Goal: Information Seeking & Learning: Learn about a topic

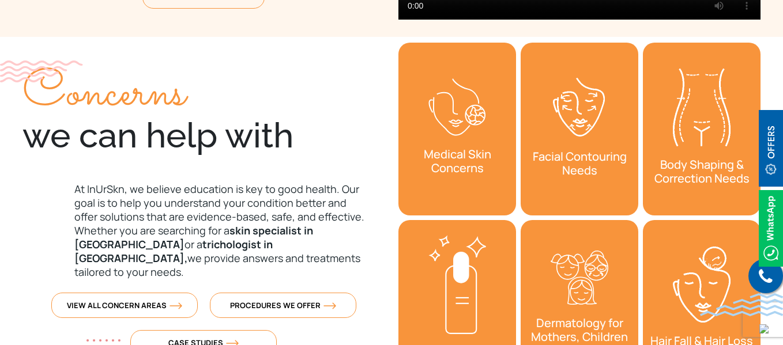
scroll to position [379, 0]
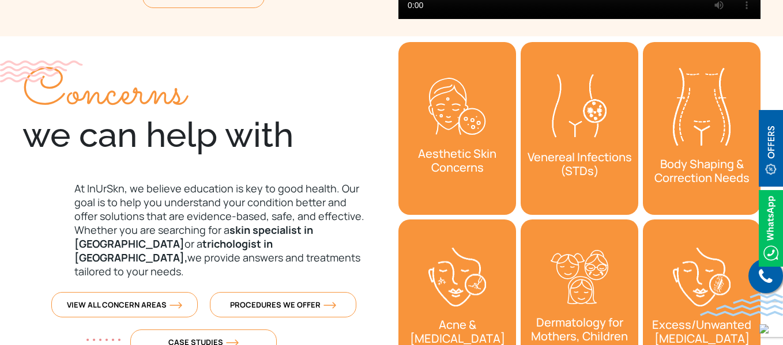
drag, startPoint x: 18, startPoint y: 135, endPoint x: 226, endPoint y: 118, distance: 208.8
click at [226, 118] on div "Concerns we can help with" at bounding box center [203, 113] width 362 height 85
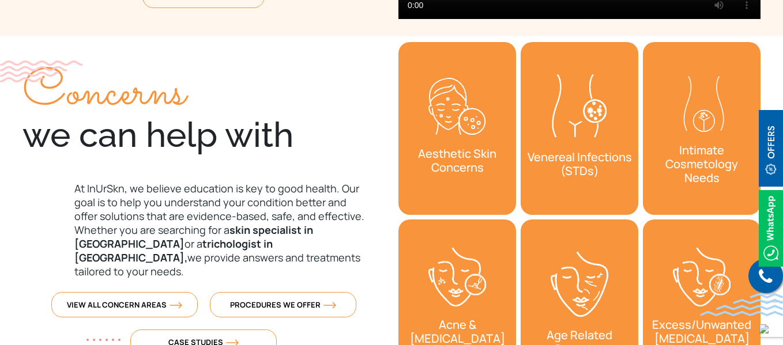
drag, startPoint x: 28, startPoint y: 135, endPoint x: 296, endPoint y: 133, distance: 267.4
click at [296, 133] on div "Concerns we can help with" at bounding box center [203, 113] width 362 height 85
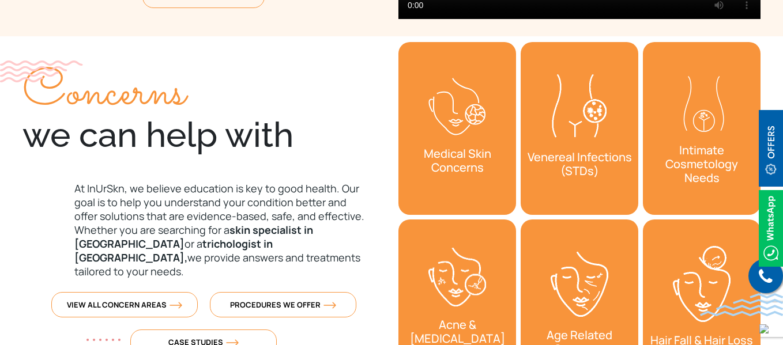
click at [348, 164] on div "Concerns we can help with At [GEOGRAPHIC_DATA], we believe education is key to …" at bounding box center [203, 201] width 362 height 331
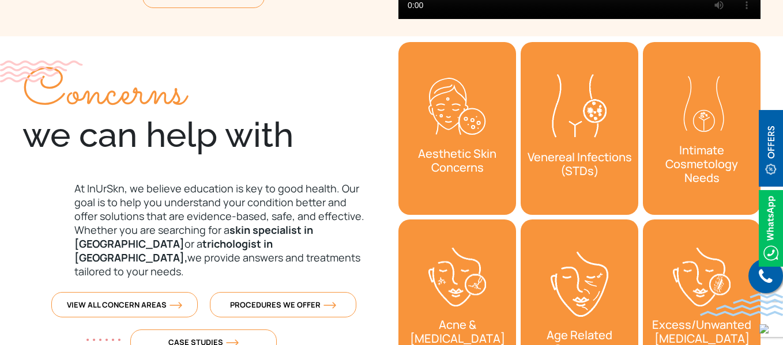
drag, startPoint x: 291, startPoint y: 139, endPoint x: 0, endPoint y: 143, distance: 291.0
click at [0, 143] on section "Concerns we can help with At [GEOGRAPHIC_DATA], we believe education is key to …" at bounding box center [391, 217] width 783 height 362
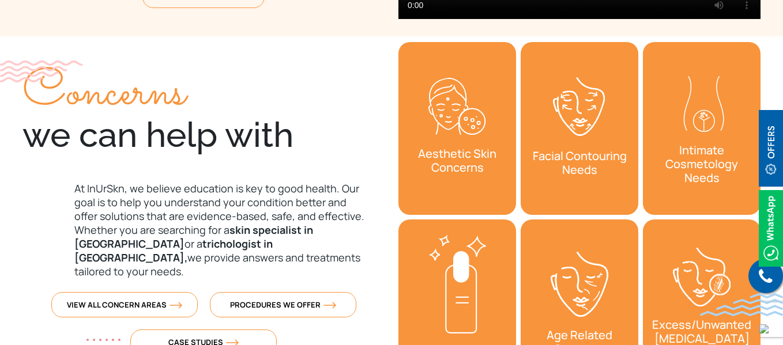
copy div "we can help with"
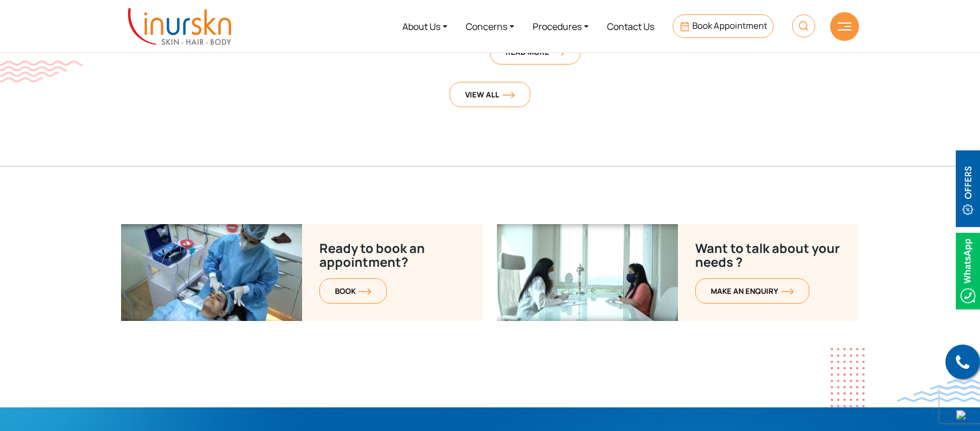
scroll to position [4484, 0]
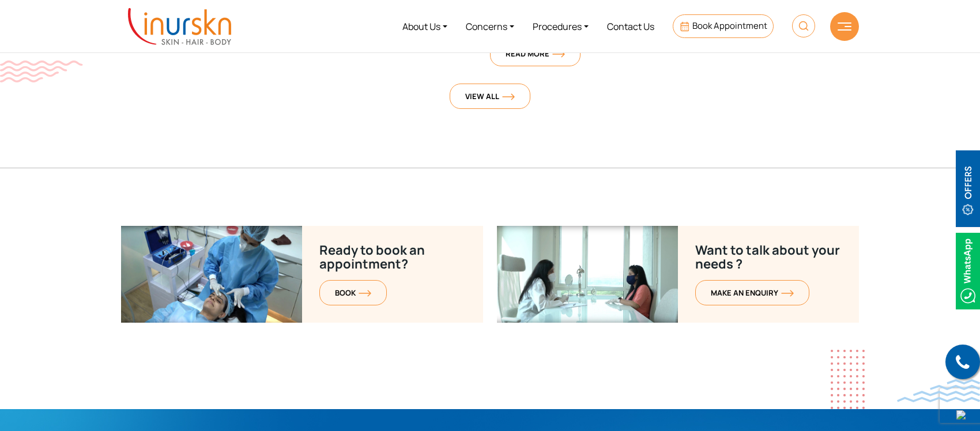
click at [82, 258] on section "Ready to book an appointment? BOOK Want to talk about your needs ? MAKE AN enqu…" at bounding box center [490, 317] width 980 height 183
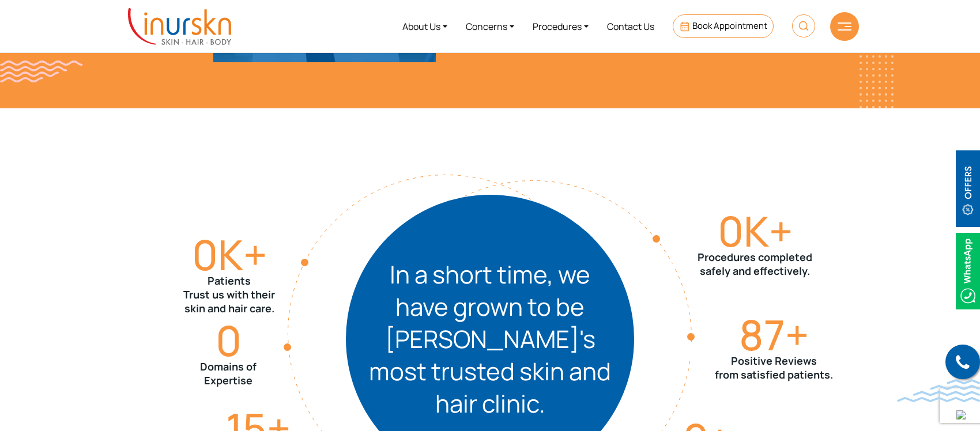
scroll to position [1205, 0]
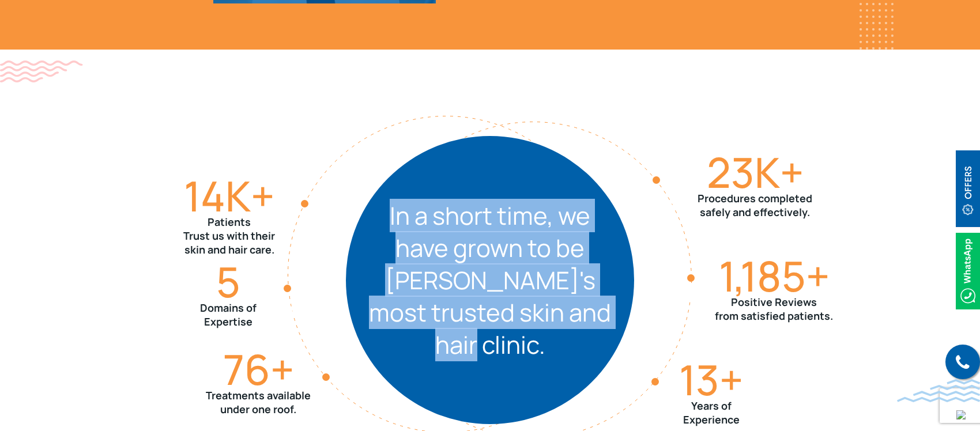
drag, startPoint x: 390, startPoint y: 235, endPoint x: 595, endPoint y: 330, distance: 226.3
click at [595, 330] on div "In a short time, we have grown to be [PERSON_NAME]'s most trusted skin and hair…" at bounding box center [490, 280] width 288 height 288
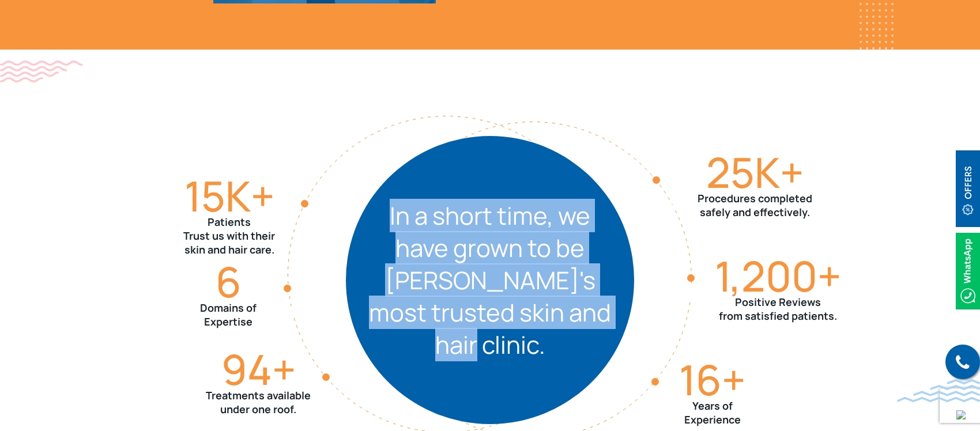
copy div "In a short time, we have grown to be [PERSON_NAME]'s most trusted skin and hair…"
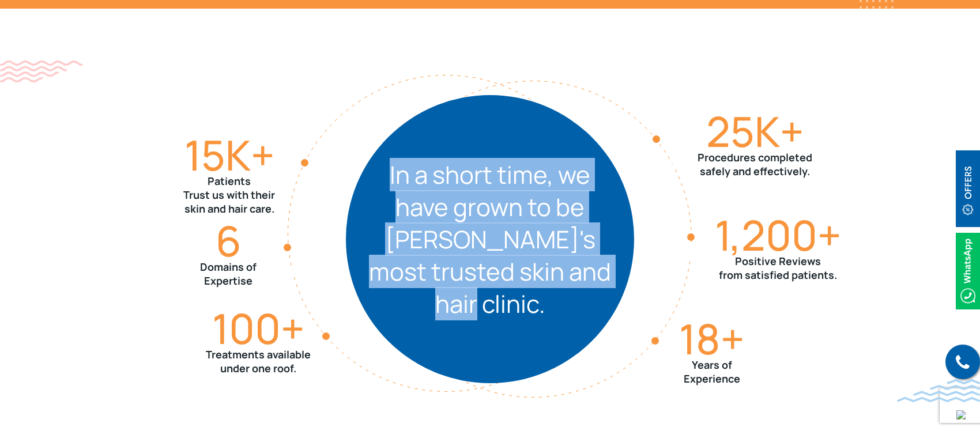
scroll to position [1248, 0]
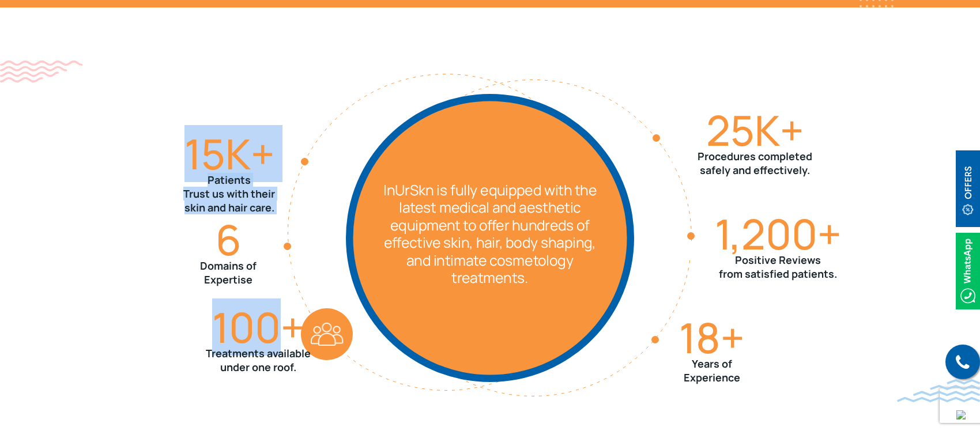
drag, startPoint x: 205, startPoint y: 330, endPoint x: 291, endPoint y: 323, distance: 86.7
click at [291, 323] on div "15 K+ Patients Trust us with their skin and hair care. 100 + Treatments availab…" at bounding box center [490, 237] width 738 height 461
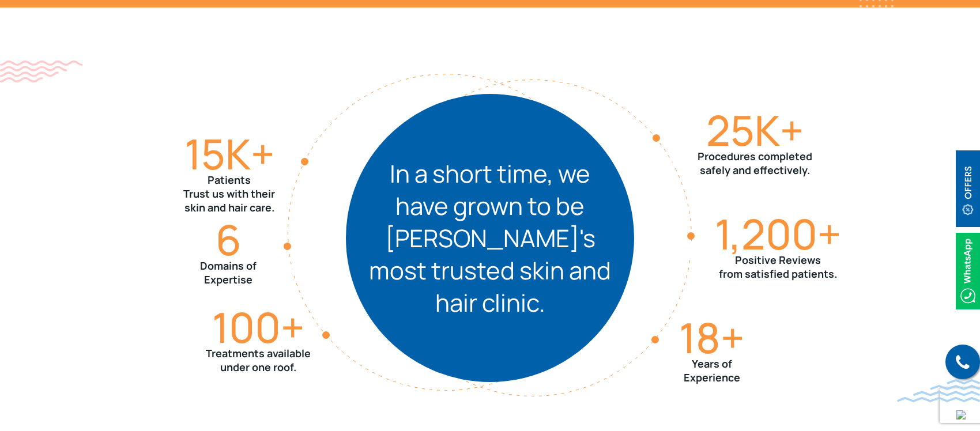
click at [96, 313] on section "15 K+ Patients Trust us with their skin and hair care. 100 + Treatments availab…" at bounding box center [490, 237] width 980 height 461
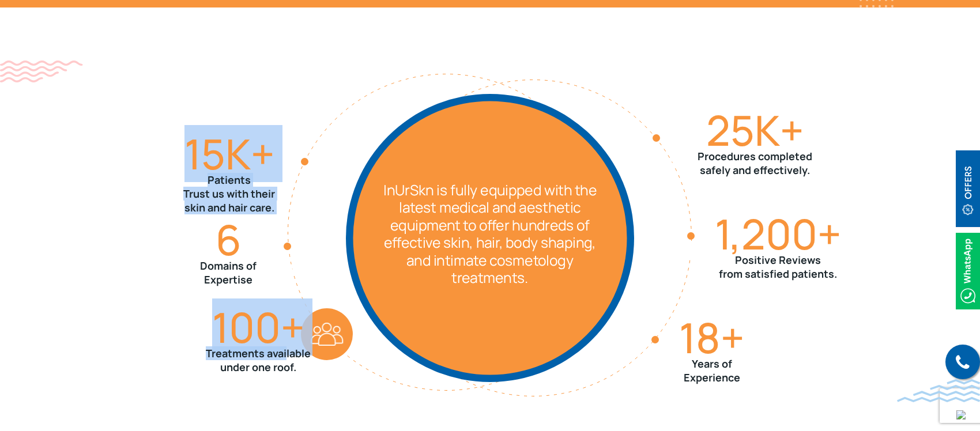
drag, startPoint x: 203, startPoint y: 352, endPoint x: 286, endPoint y: 353, distance: 83.0
click at [286, 345] on div "15 K+ Patients Trust us with their skin and hair care. 100 + Treatments availab…" at bounding box center [490, 237] width 738 height 461
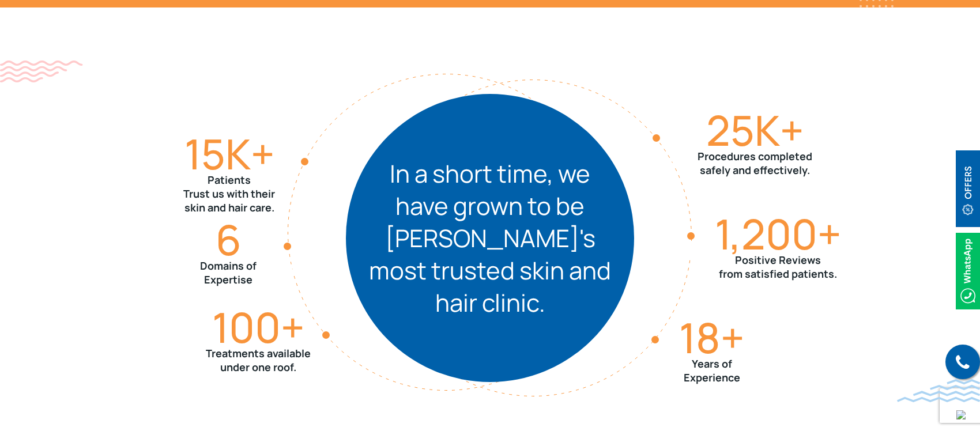
click at [281, 345] on div "15 K+ Patients Trust us with their skin and hair care. 100 + Treatments availab…" at bounding box center [490, 237] width 738 height 461
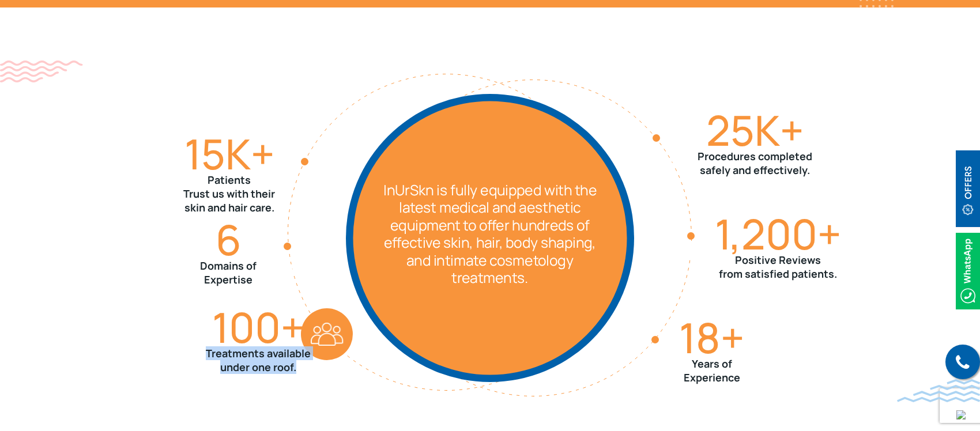
drag, startPoint x: 300, startPoint y: 368, endPoint x: 206, endPoint y: 354, distance: 94.3
click at [206, 345] on p "Treatments available under one roof." at bounding box center [258, 360] width 105 height 28
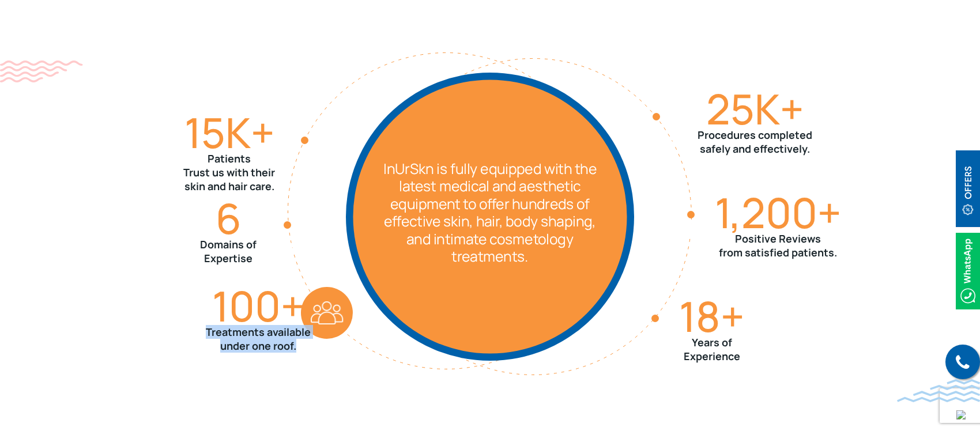
copy p "Treatments available under one roof."
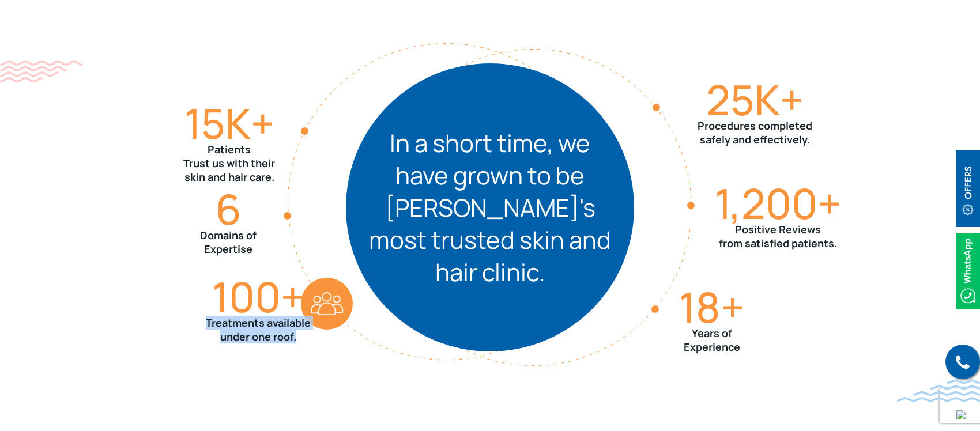
scroll to position [1283, 0]
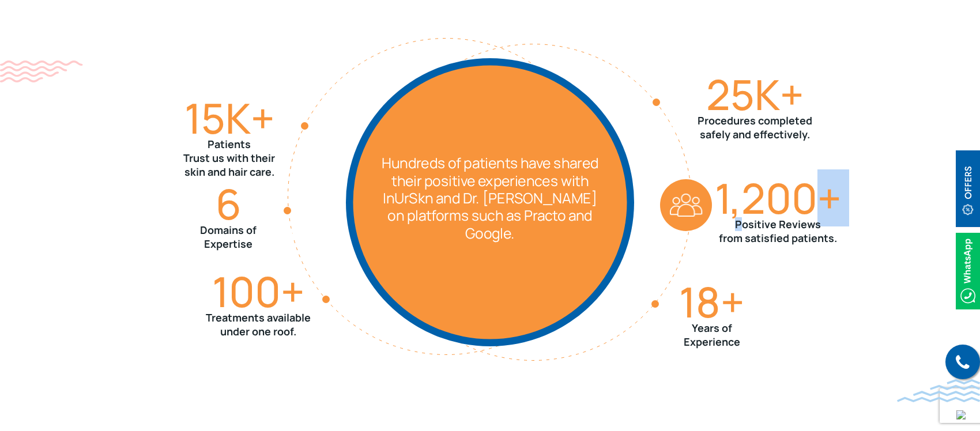
drag, startPoint x: 825, startPoint y: 222, endPoint x: 744, endPoint y: 221, distance: 80.7
click at [744, 221] on div "1,200 + Positive Reviews from satisfied patients." at bounding box center [778, 216] width 126 height 75
click at [782, 243] on p "Positive Reviews from satisfied patients." at bounding box center [778, 231] width 126 height 28
drag, startPoint x: 836, startPoint y: 237, endPoint x: 735, endPoint y: 223, distance: 101.3
click at [735, 223] on p "Positive Reviews from satisfied patients." at bounding box center [778, 231] width 126 height 28
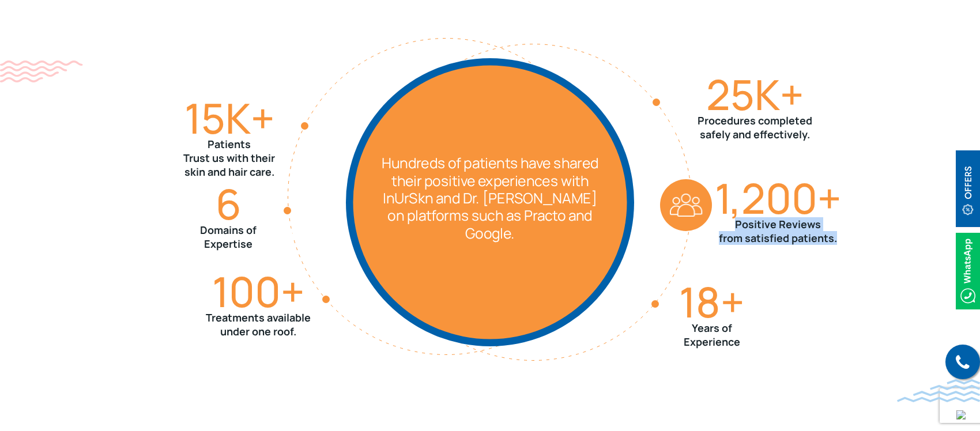
copy p "Positive Reviews from satisfied patients."
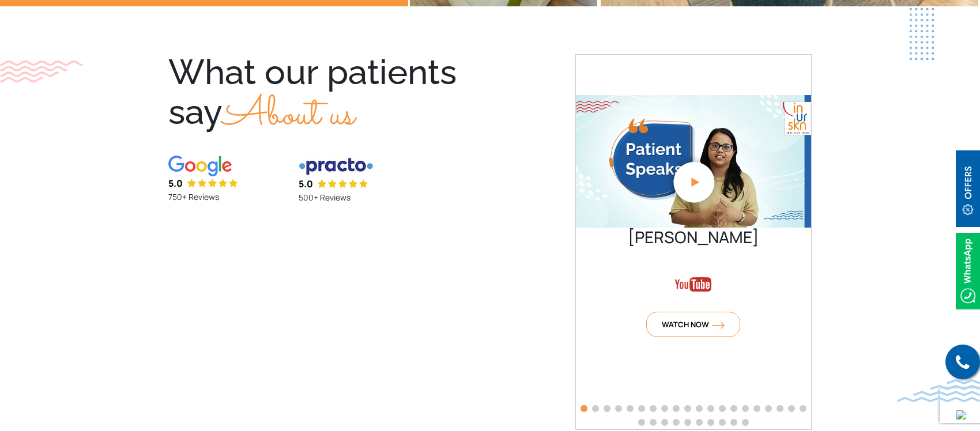
scroll to position [2557, 0]
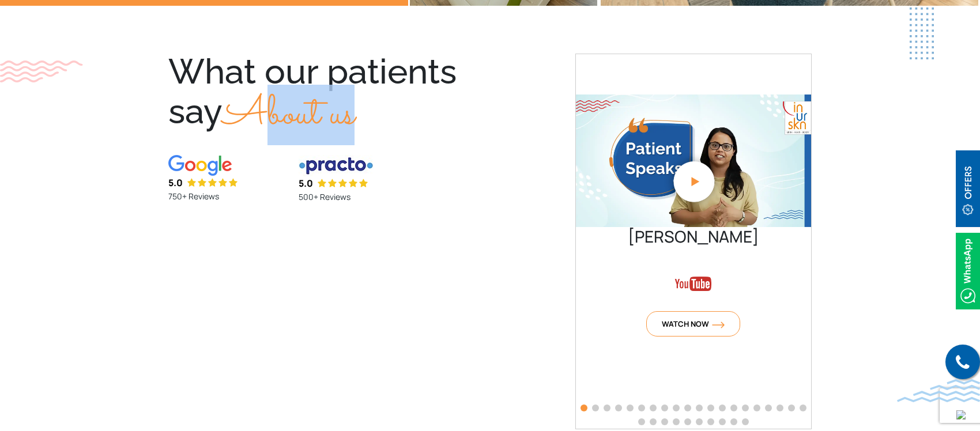
drag, startPoint x: 252, startPoint y: 108, endPoint x: 386, endPoint y: 108, distance: 133.7
click at [386, 108] on div "What our patients say About us" at bounding box center [317, 98] width 299 height 88
drag, startPoint x: 361, startPoint y: 119, endPoint x: 232, endPoint y: 116, distance: 129.1
click at [232, 116] on span "About us" at bounding box center [288, 115] width 132 height 61
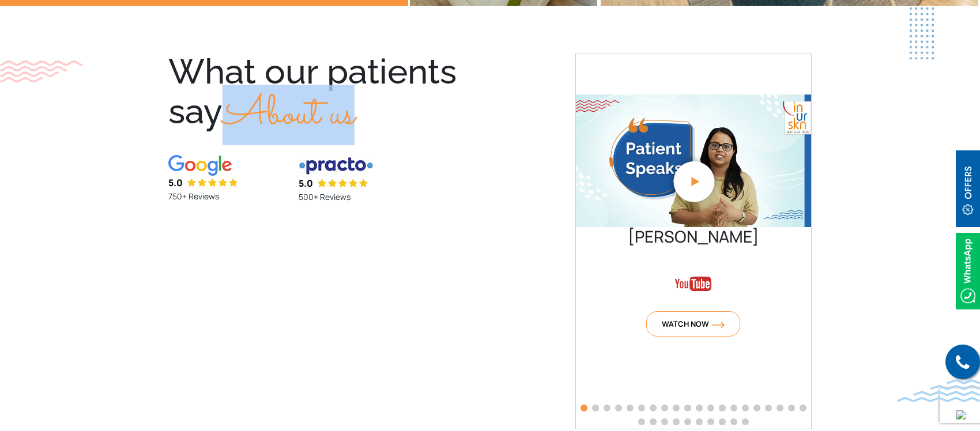
copy span "About us"
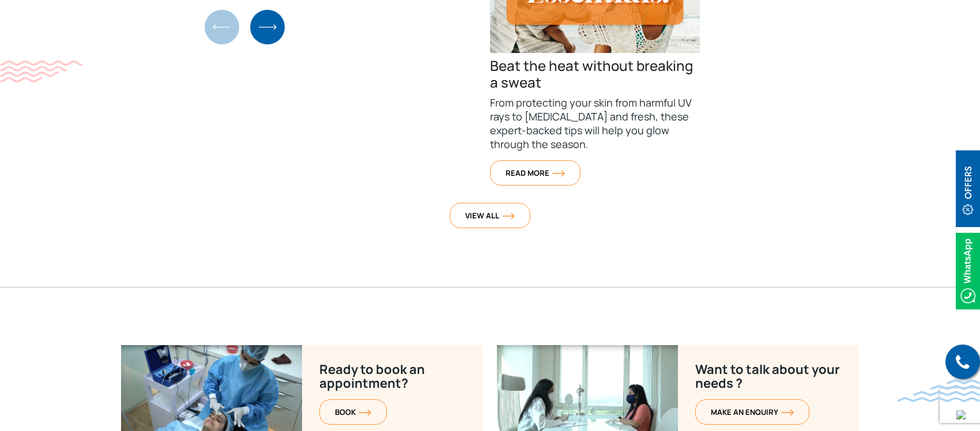
scroll to position [4576, 0]
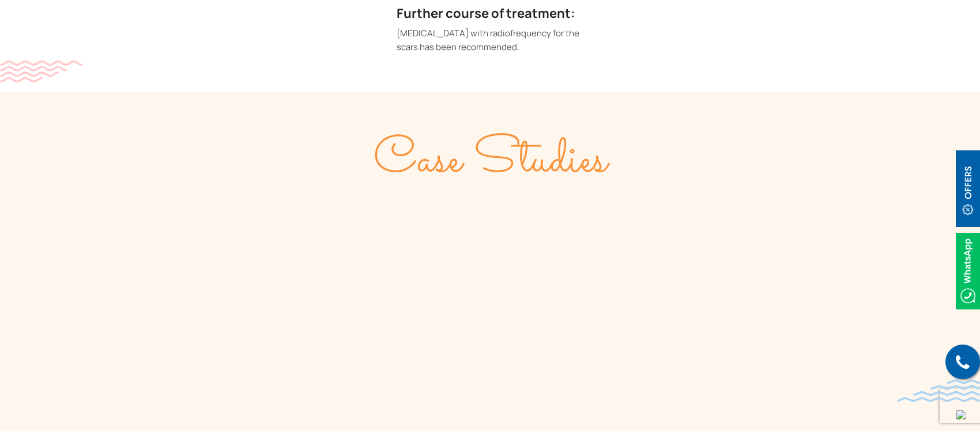
scroll to position [1017, 0]
